Goal: Use online tool/utility

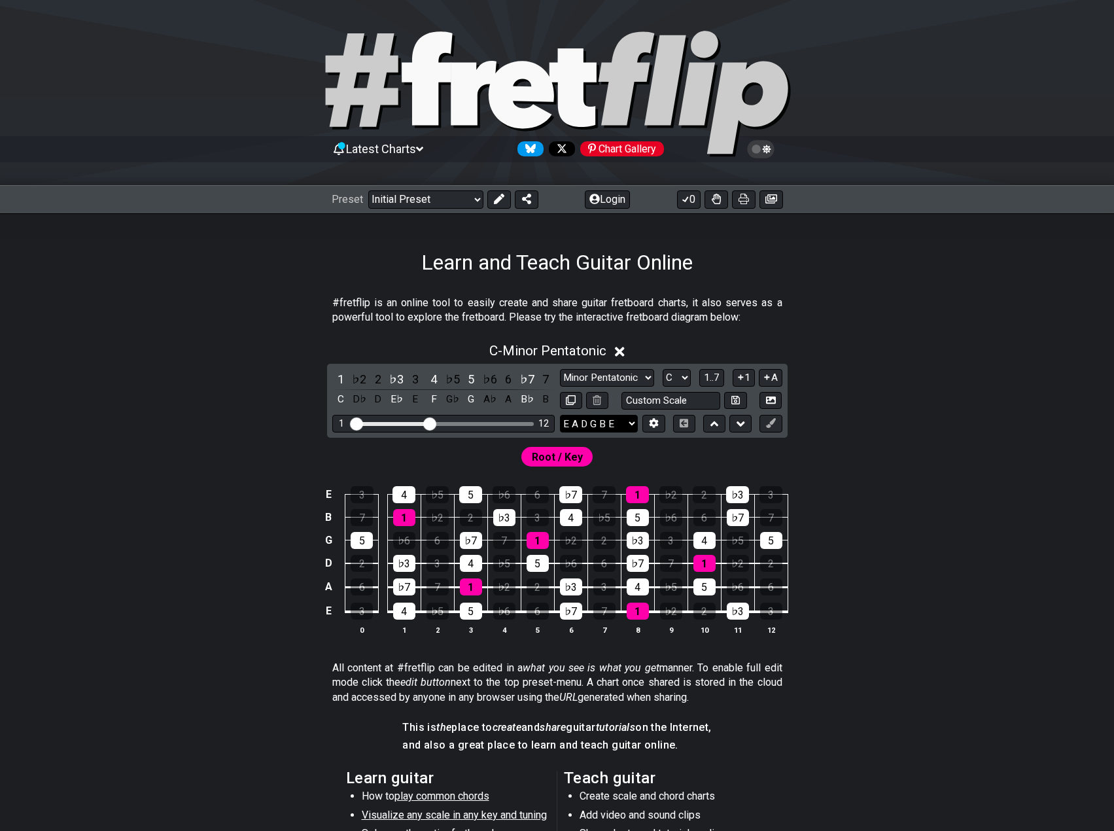
click at [611, 426] on select "E A D G B E E A D G B E E A D G B E B E A D F♯ B A D G C E A D A D G B E E♭ A♭ …" at bounding box center [599, 424] width 78 height 18
click at [611, 427] on select "E A D G B E E A D G B E E A D G B E B E A D F♯ B A D G C E A D A D G B E E♭ A♭ …" at bounding box center [599, 424] width 78 height 18
click at [653, 426] on icon at bounding box center [653, 424] width 9 height 10
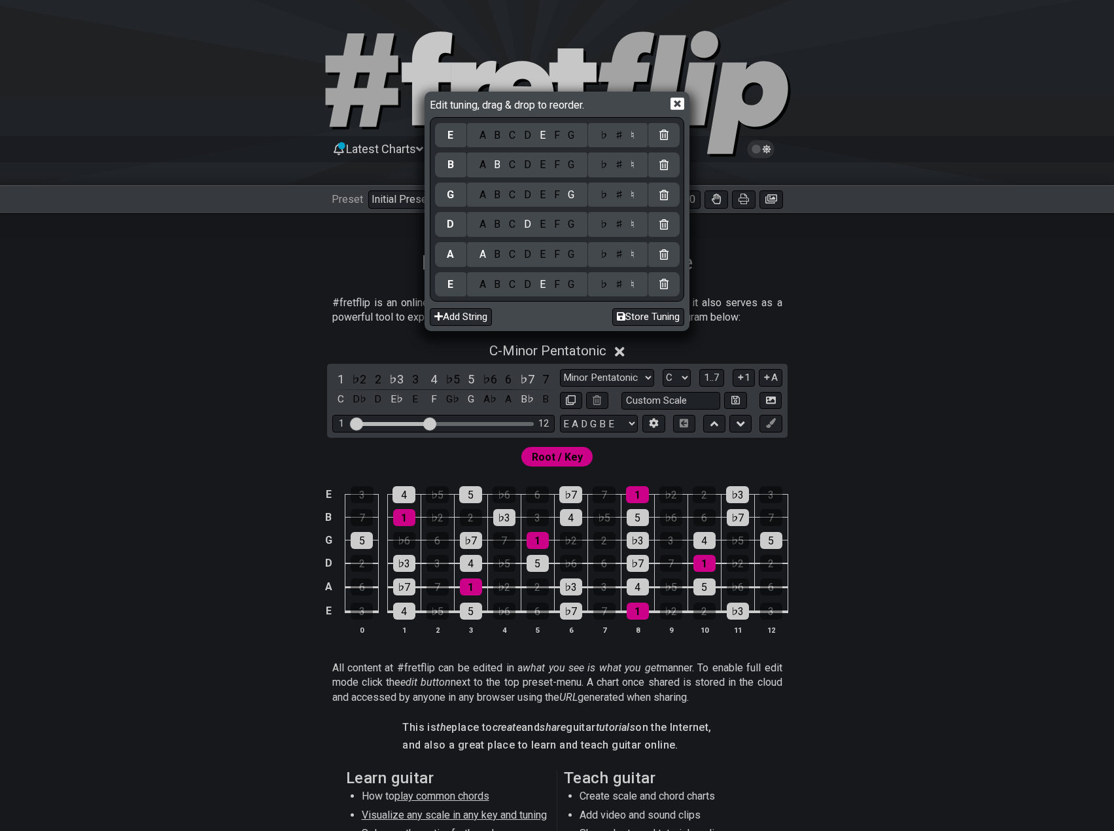
click at [513, 140] on div "C" at bounding box center [512, 135] width 15 height 14
click at [620, 135] on div "♯" at bounding box center [619, 135] width 16 height 14
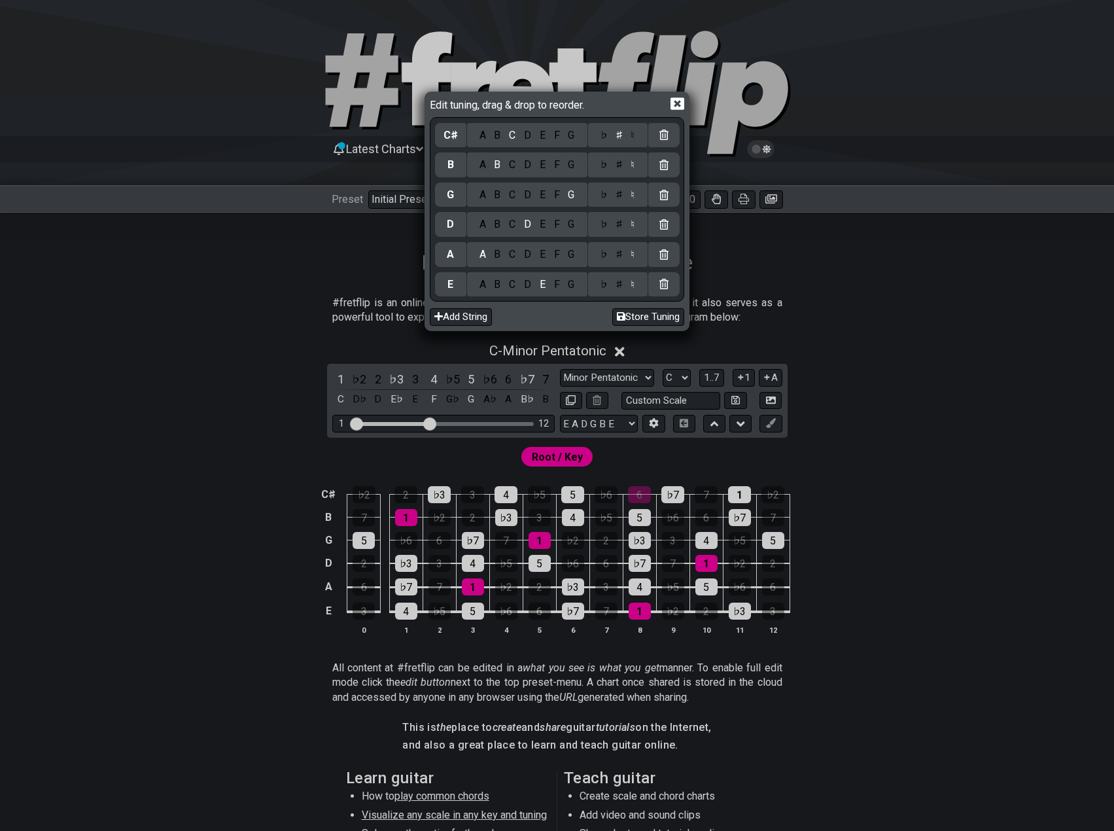
click at [572, 165] on div "G" at bounding box center [571, 165] width 15 height 14
click at [619, 165] on div "♯" at bounding box center [619, 165] width 16 height 14
click at [545, 196] on div "E" at bounding box center [542, 195] width 14 height 14
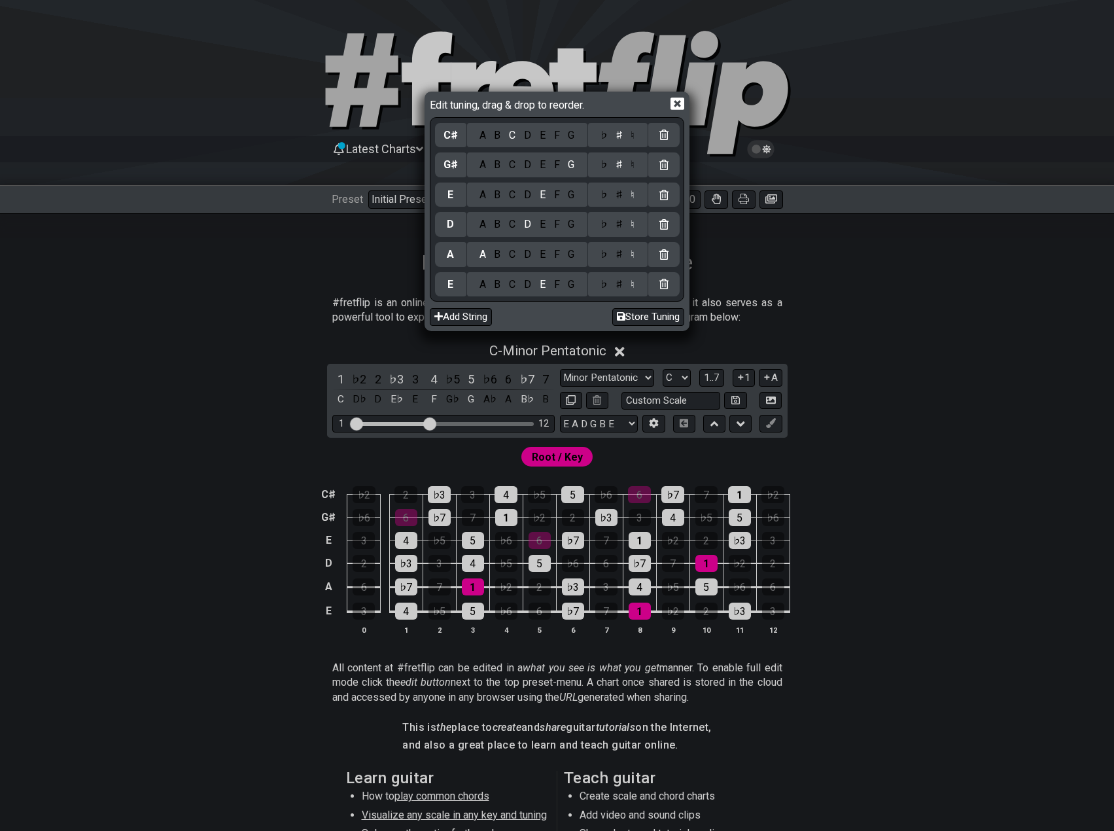
click at [497, 223] on div "B" at bounding box center [497, 224] width 15 height 14
click at [555, 257] on div "F" at bounding box center [556, 254] width 14 height 14
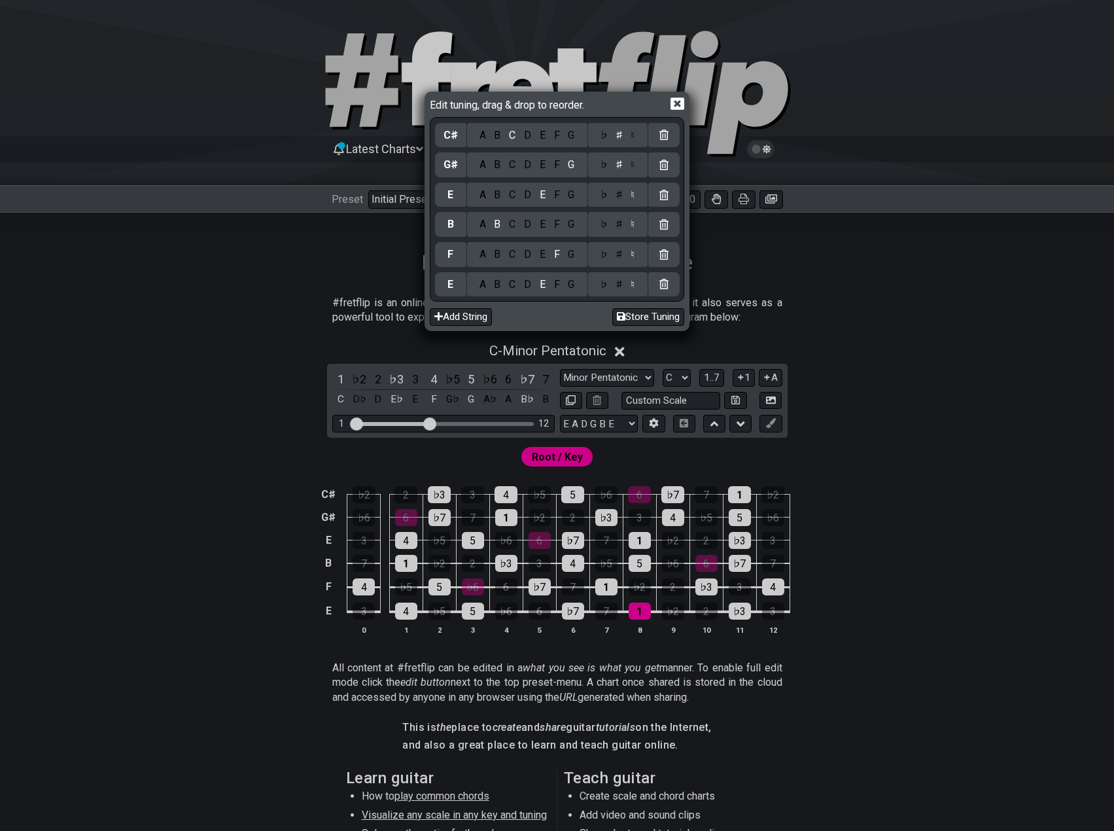
click at [621, 252] on div "♯" at bounding box center [619, 254] width 16 height 14
click at [499, 284] on div "B" at bounding box center [497, 284] width 15 height 14
click at [679, 105] on icon at bounding box center [677, 104] width 14 height 14
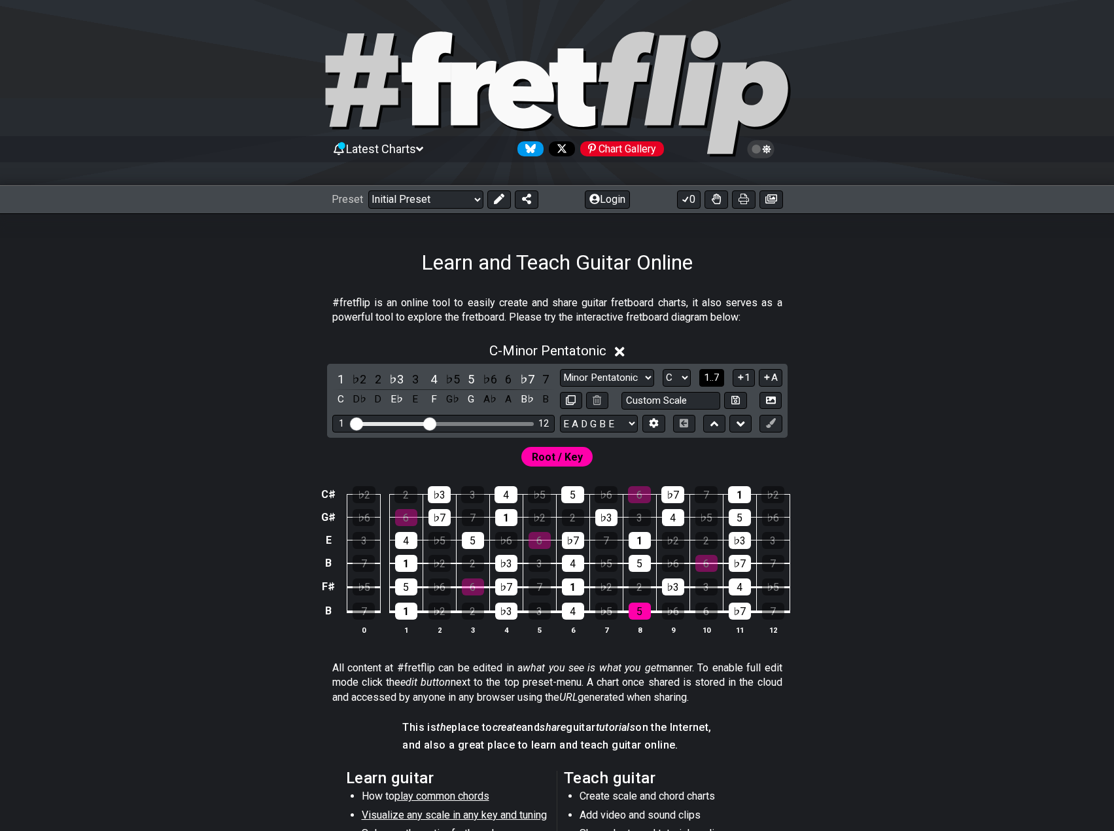
click at [704, 383] on span "1..7" at bounding box center [712, 377] width 16 height 12
click at [704, 383] on button "..." at bounding box center [711, 378] width 22 height 18
click at [687, 380] on select "A♭ A A♯ B♭ B C C♯ D♭ D D♯ E♭ E F F♯ G♭ G G♯" at bounding box center [677, 378] width 28 height 18
select select "B"
click at [663, 369] on select "A♭ A A♯ B♭ B C C♯ D♭ D D♯ E♭ E F F♯ G♭ G G♯" at bounding box center [677, 378] width 28 height 18
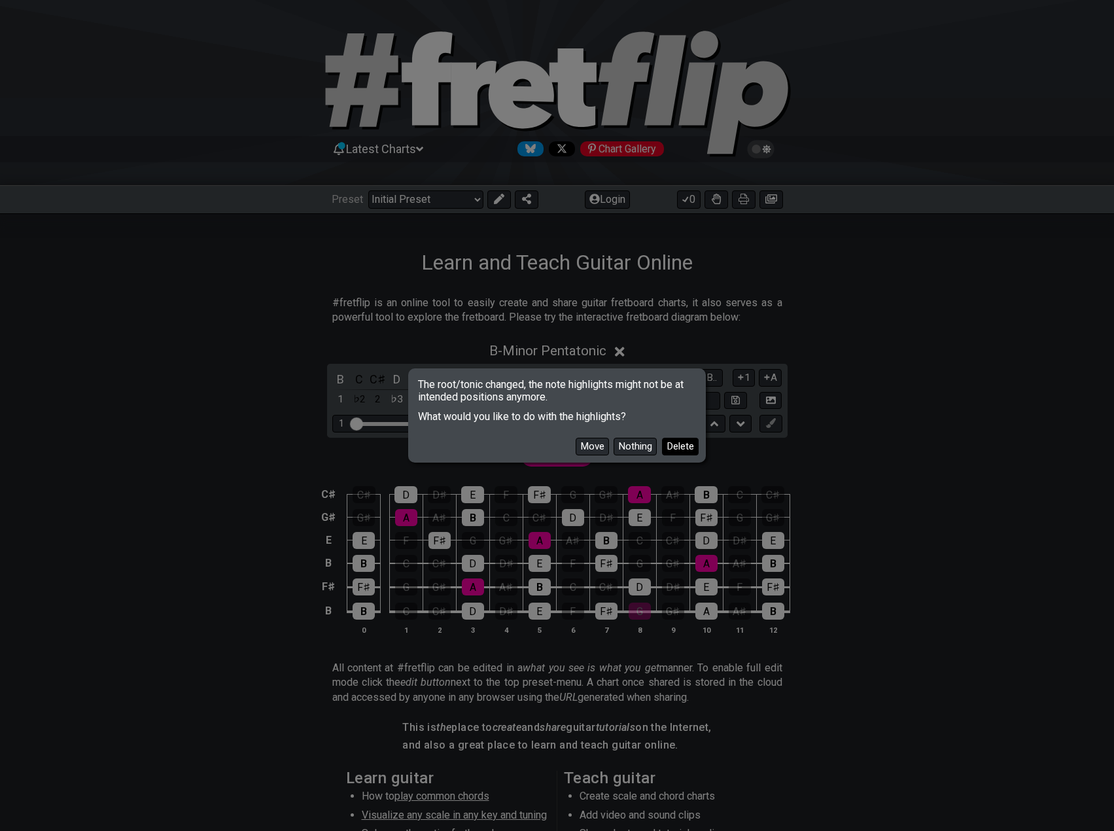
click at [674, 449] on button "Delete" at bounding box center [680, 447] width 37 height 18
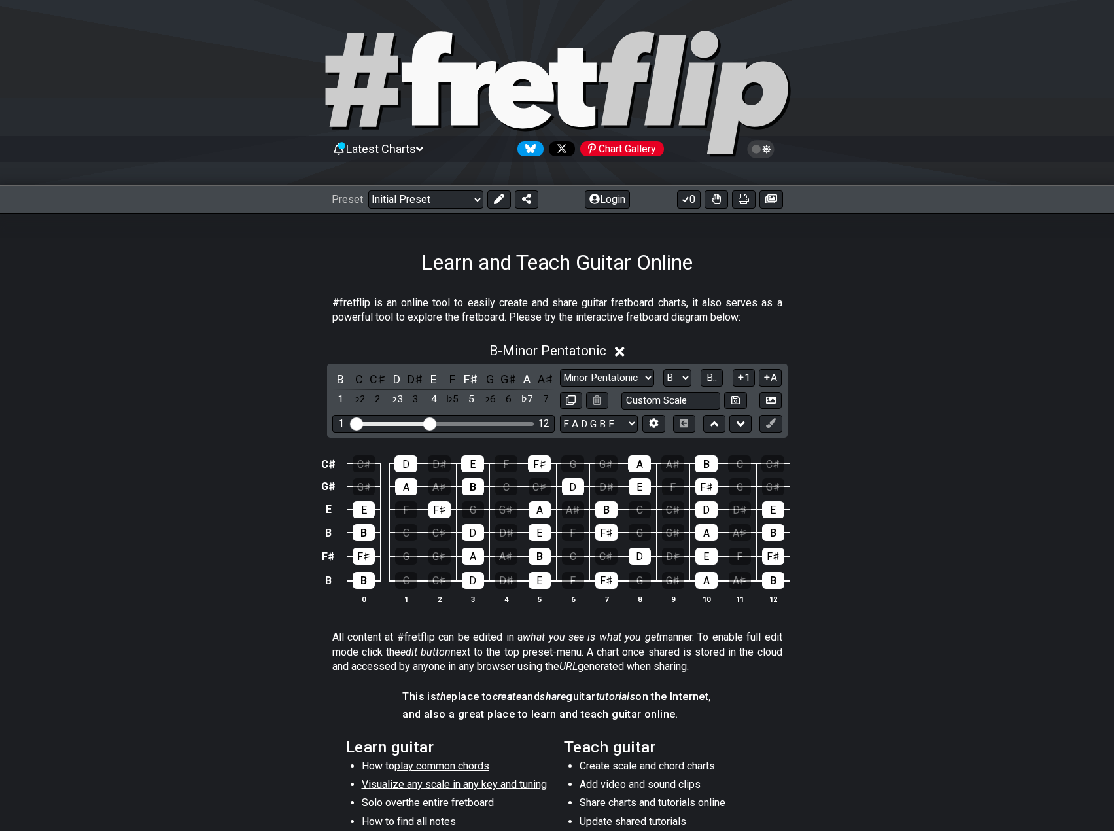
drag, startPoint x: 448, startPoint y: 422, endPoint x: 465, endPoint y: 428, distance: 18.0
click at [465, 428] on div "1 12" at bounding box center [443, 424] width 222 height 18
drag, startPoint x: 436, startPoint y: 419, endPoint x: 460, endPoint y: 426, distance: 25.9
click at [460, 426] on div "1 12" at bounding box center [443, 424] width 222 height 18
drag, startPoint x: 430, startPoint y: 423, endPoint x: 483, endPoint y: 424, distance: 52.3
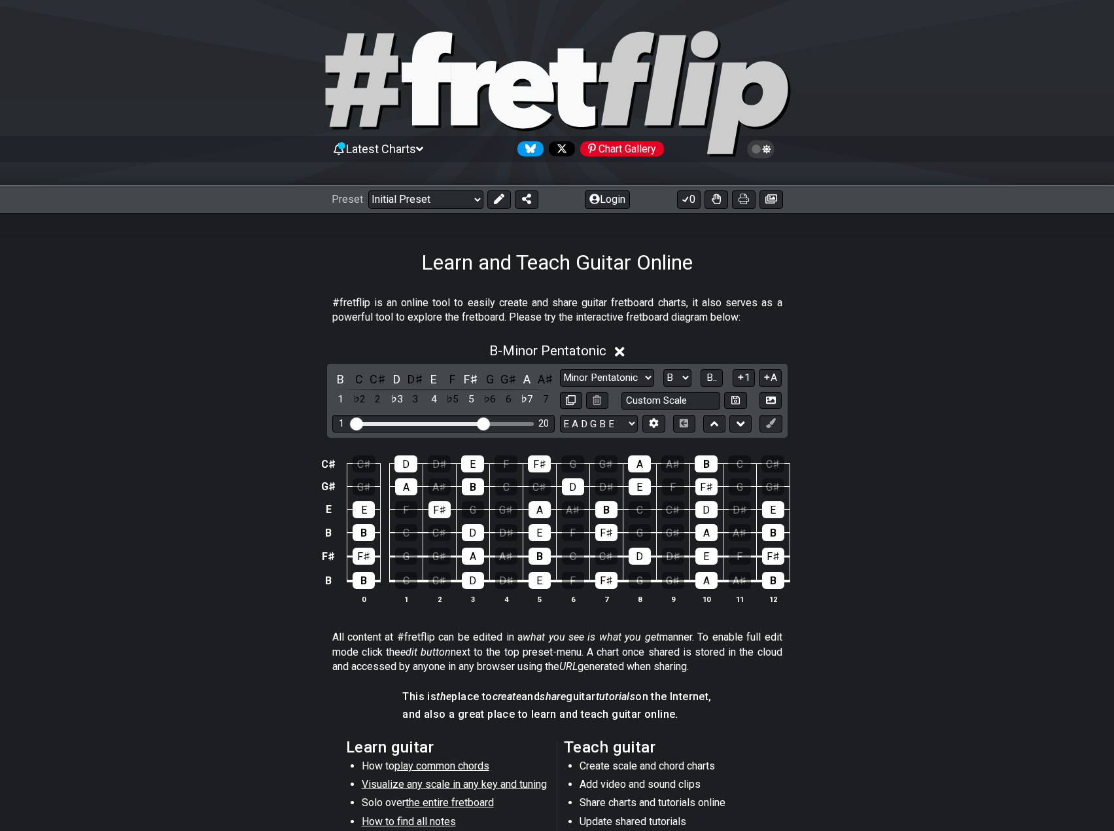
click at [483, 422] on input "Visible fret range" at bounding box center [444, 422] width 186 height 0
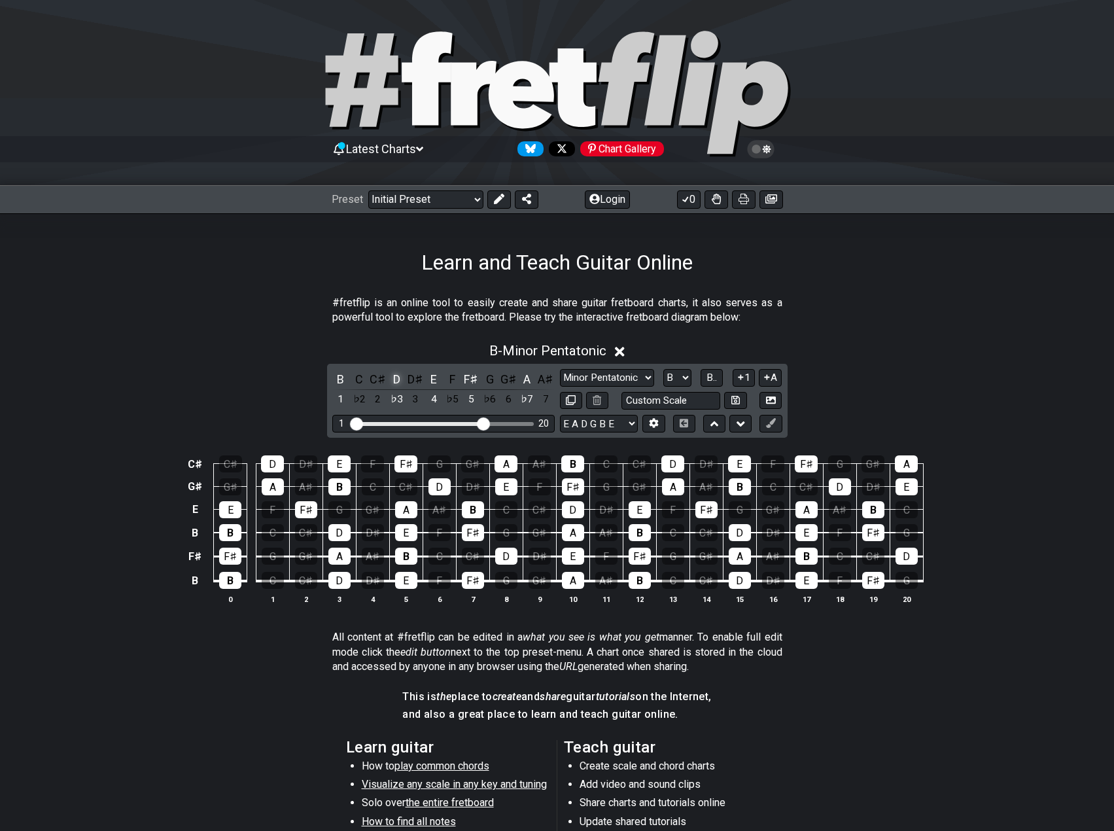
click at [396, 378] on div "D" at bounding box center [396, 379] width 17 height 18
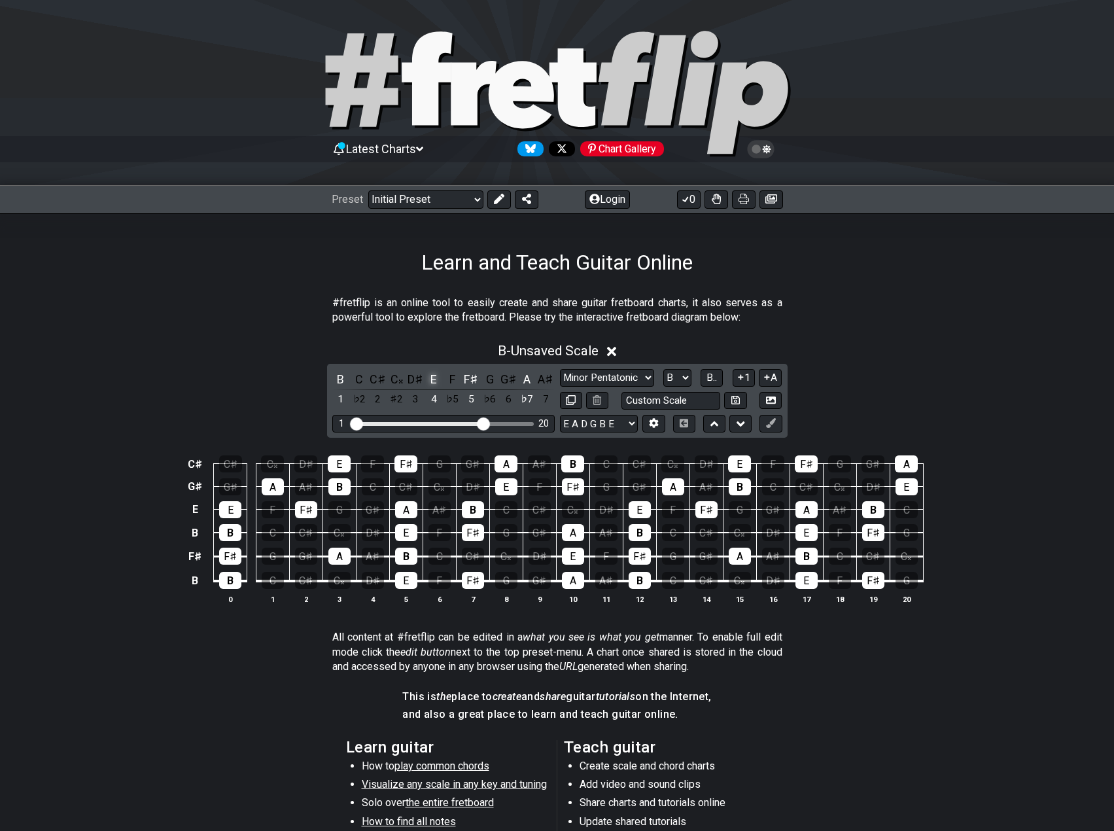
click at [434, 383] on div "E" at bounding box center [433, 379] width 17 height 18
click at [475, 377] on div "F♯" at bounding box center [470, 379] width 17 height 18
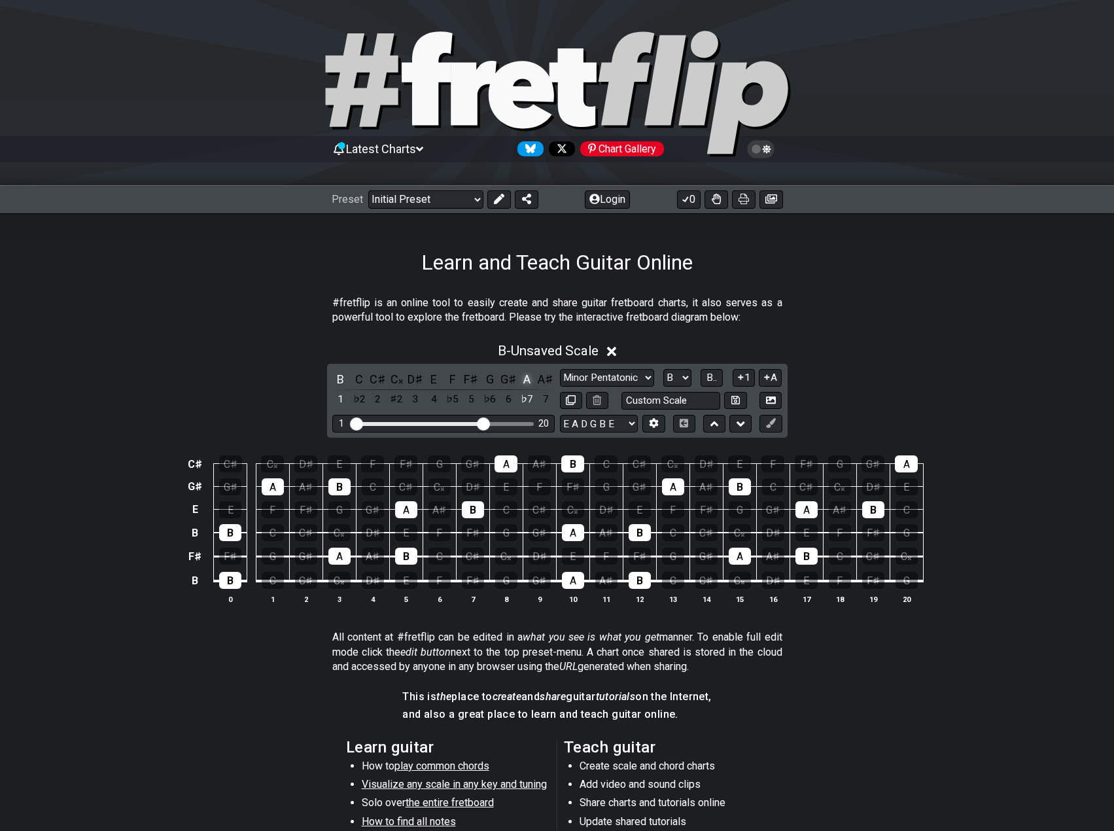
click at [524, 380] on div "A" at bounding box center [527, 379] width 17 height 18
